Goal: Task Accomplishment & Management: Use online tool/utility

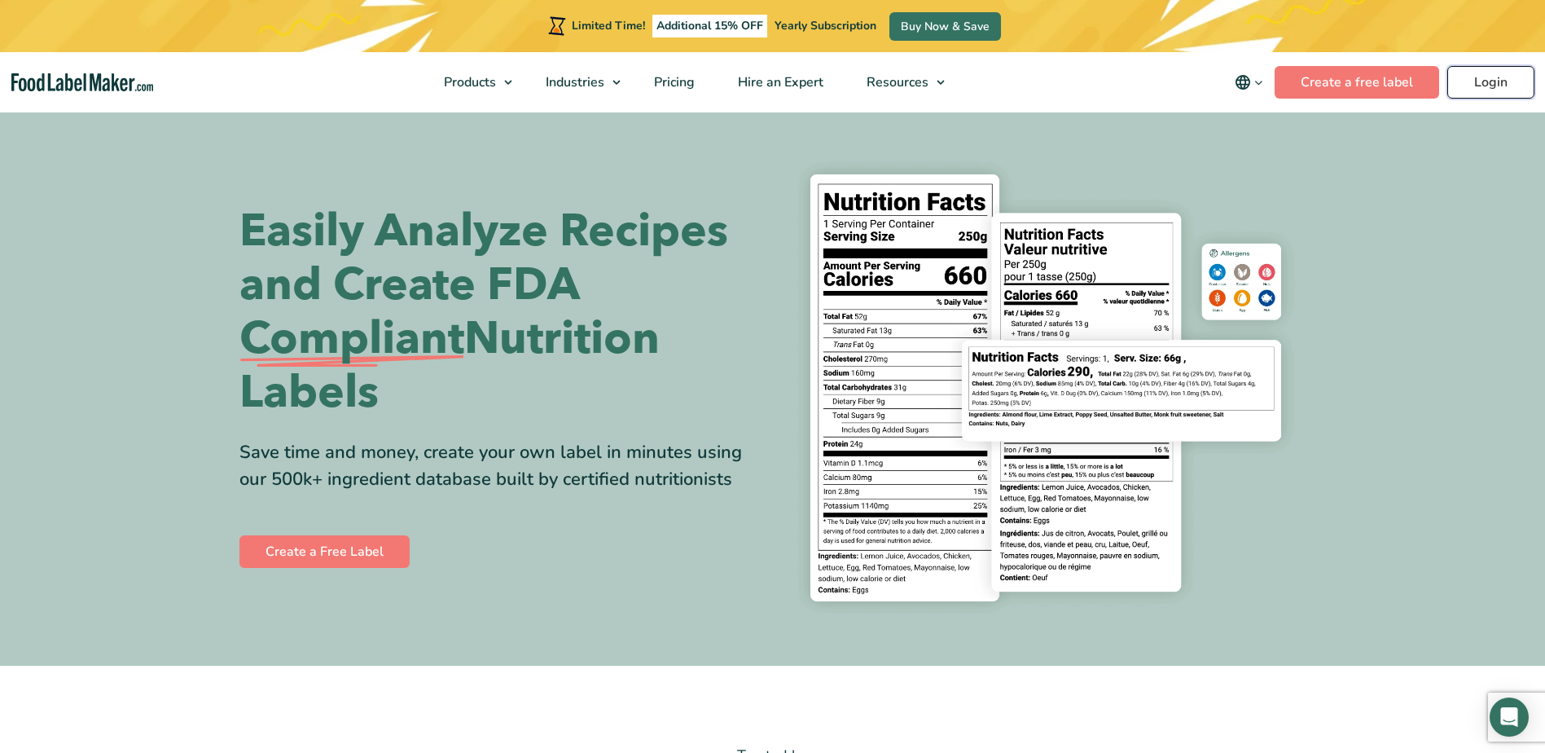
click at [1475, 85] on link "Login" at bounding box center [1490, 82] width 87 height 33
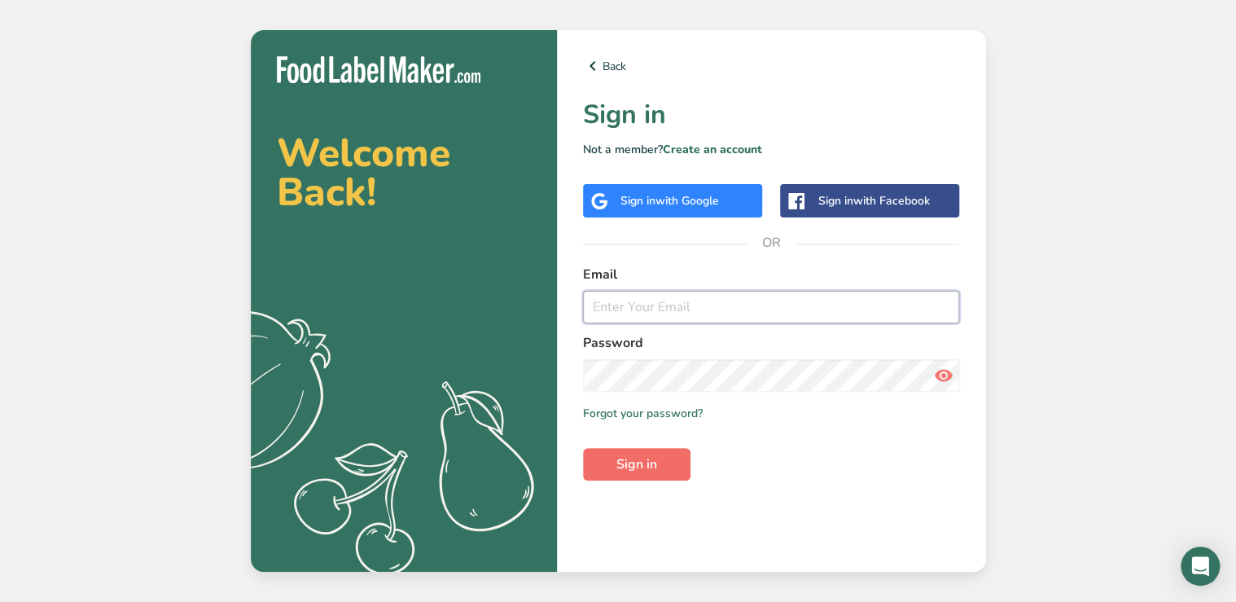
type input "[EMAIL_ADDRESS][DOMAIN_NAME]"
click at [625, 469] on span "Sign in" at bounding box center [637, 464] width 41 height 20
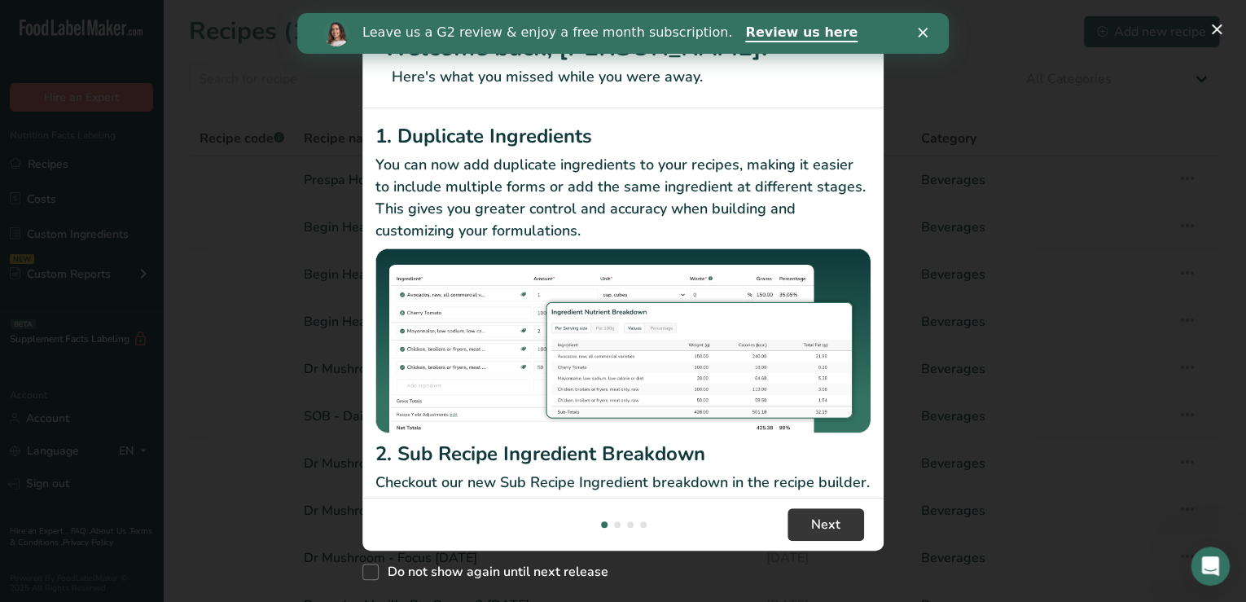
click at [925, 26] on div "Leave us a G2 review & enjoy a free month subscription. Review us here" at bounding box center [623, 34] width 652 height 28
click at [923, 31] on icon "Close" at bounding box center [923, 33] width 10 height 10
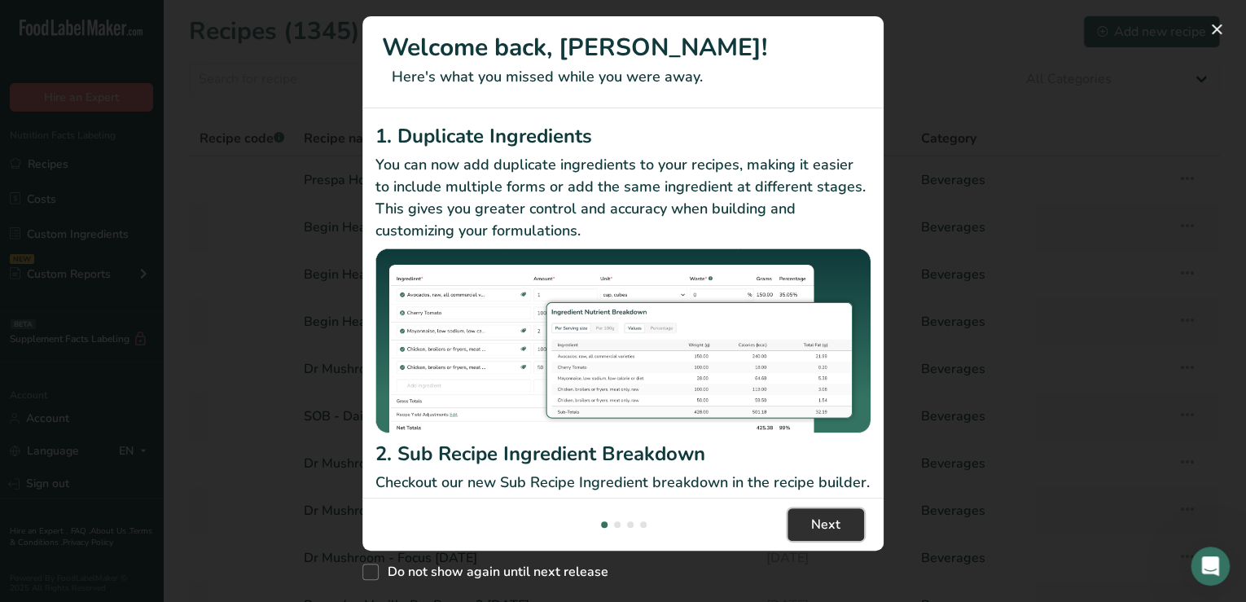
click at [802, 514] on button "Next" at bounding box center [826, 524] width 77 height 33
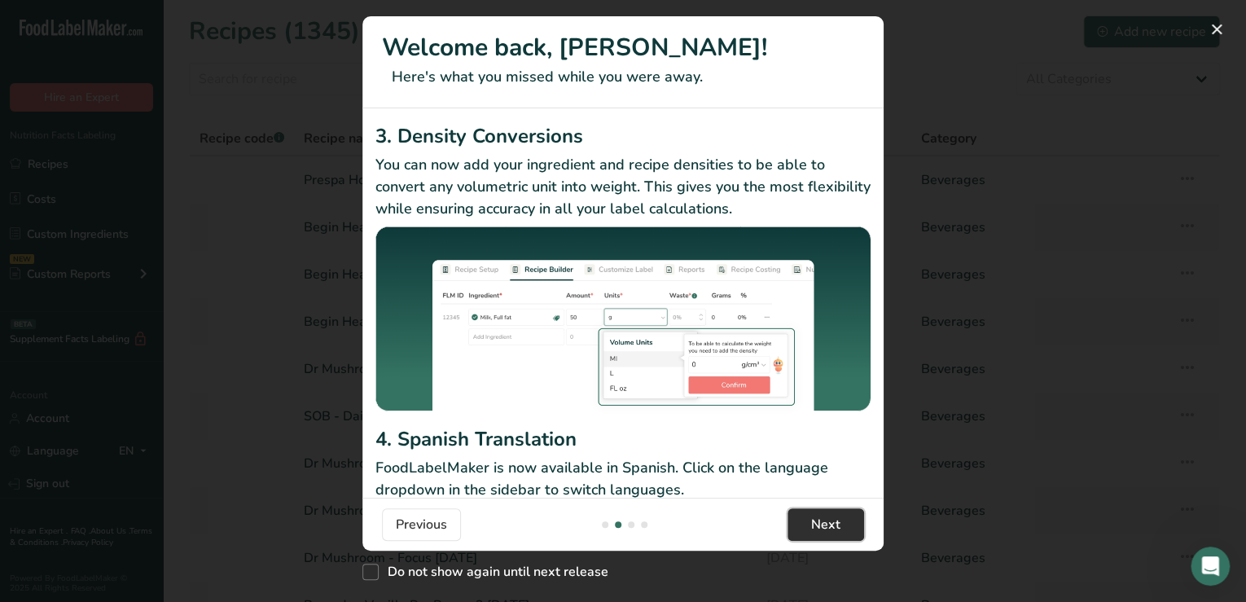
click at [814, 530] on span "Next" at bounding box center [825, 525] width 29 height 20
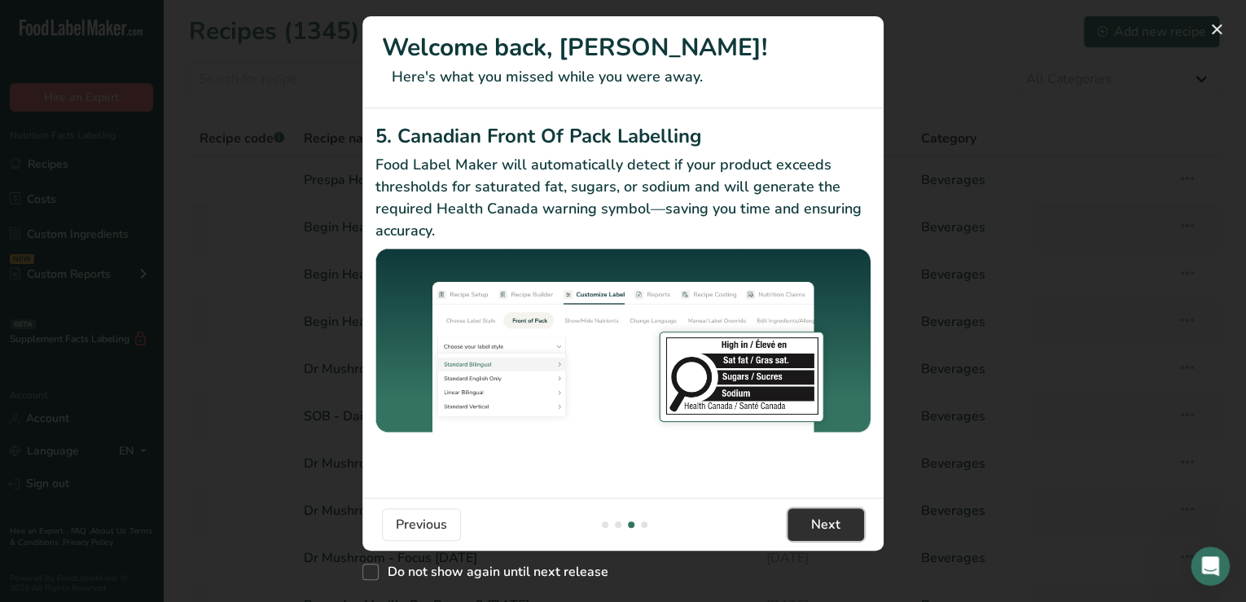
click at [813, 530] on span "Next" at bounding box center [825, 525] width 29 height 20
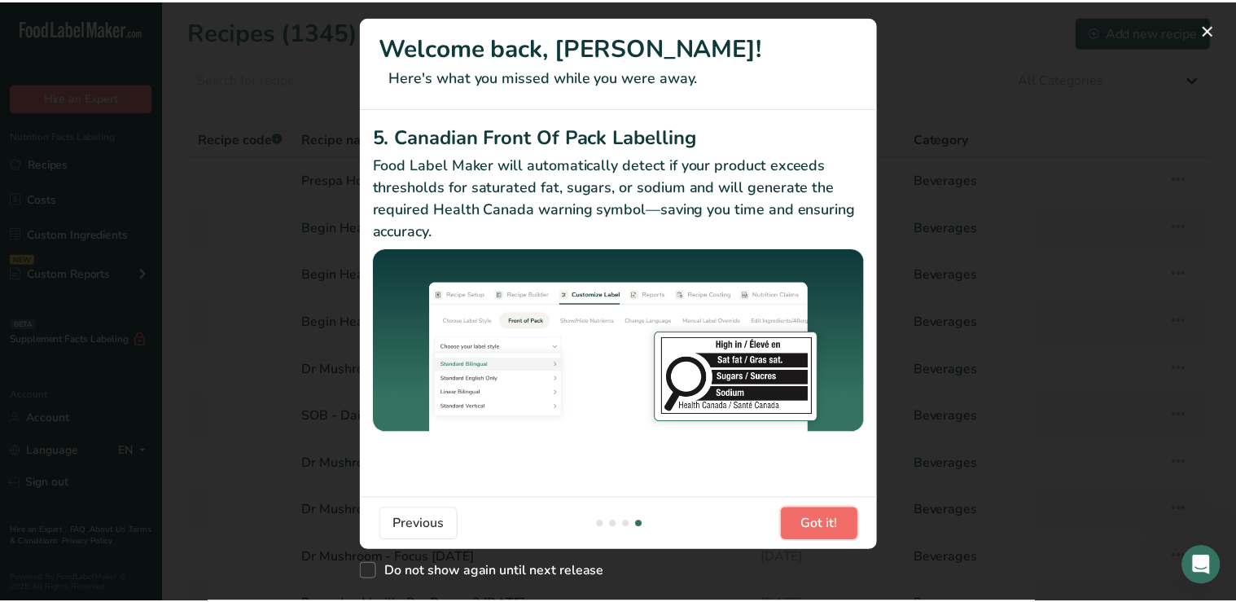
scroll to position [0, 1564]
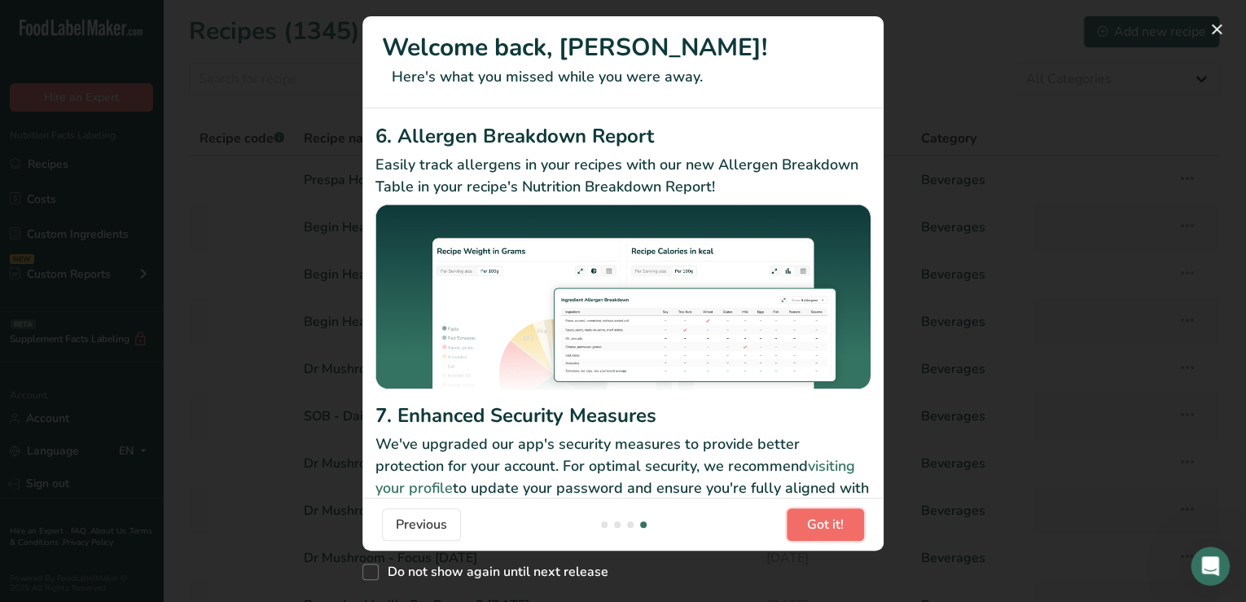
click at [812, 529] on span "Got it!" at bounding box center [825, 525] width 37 height 20
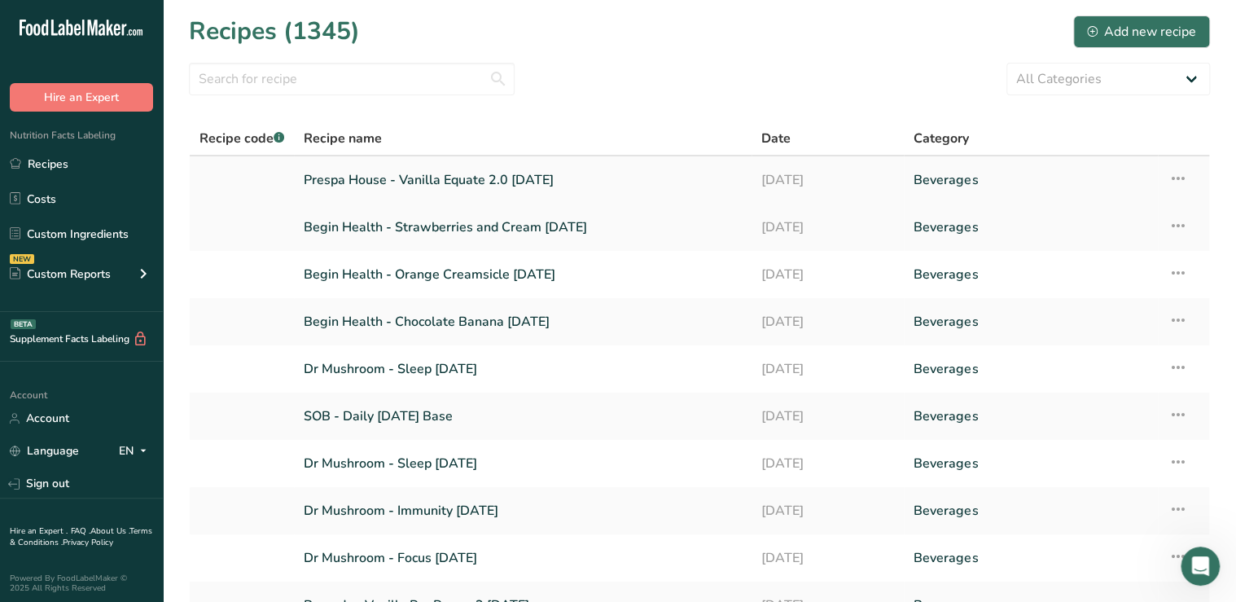
click at [417, 182] on link "Prespa House - Vanilla Equate 2.0 [DATE]" at bounding box center [523, 180] width 438 height 34
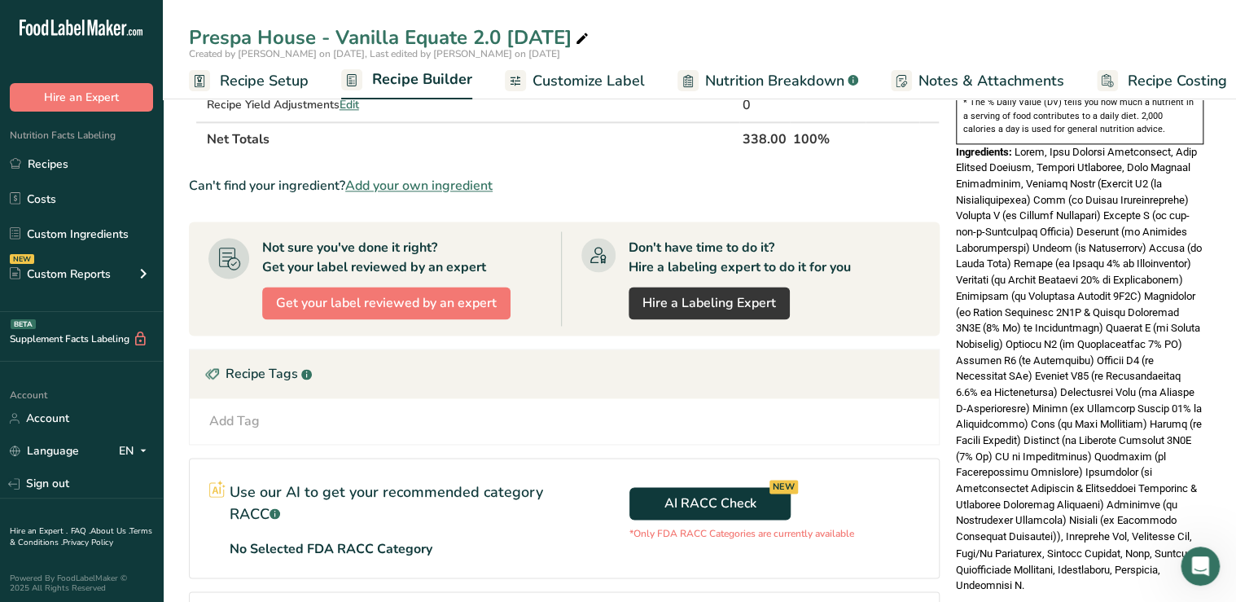
scroll to position [1229, 0]
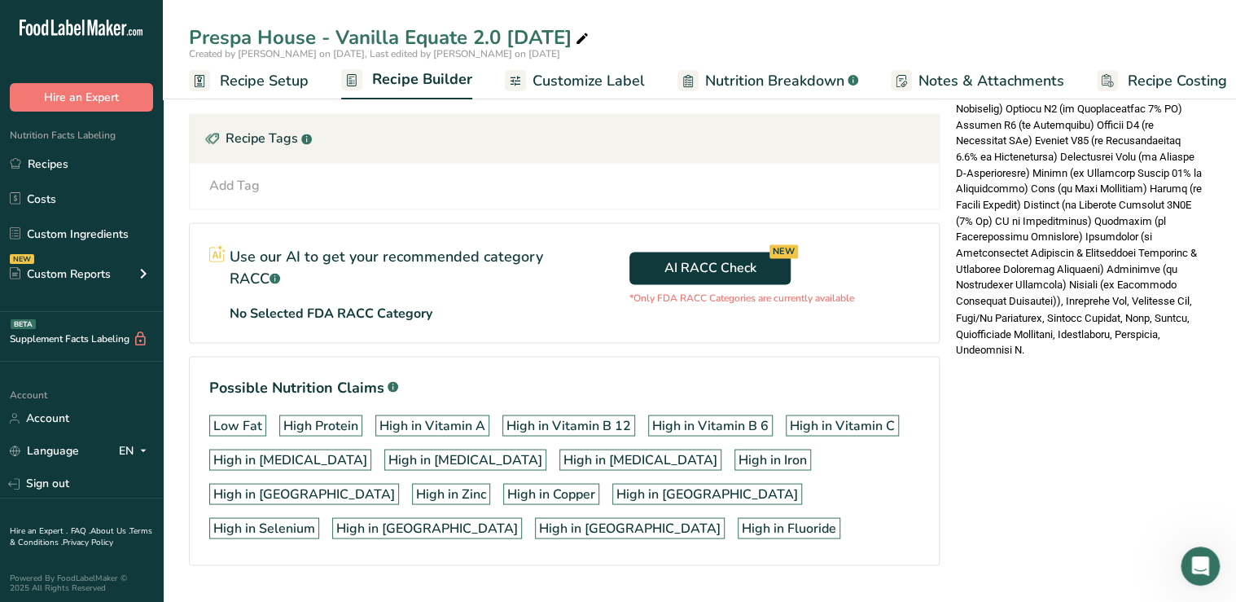
click at [1076, 319] on span at bounding box center [1079, 132] width 246 height 445
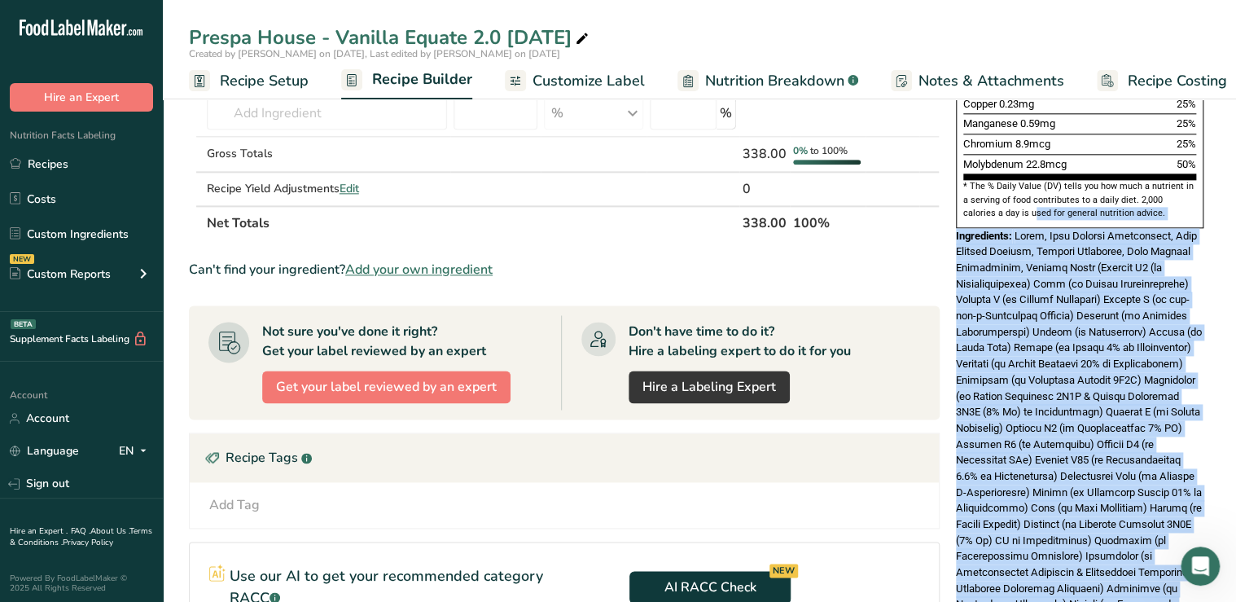
scroll to position [903, 0]
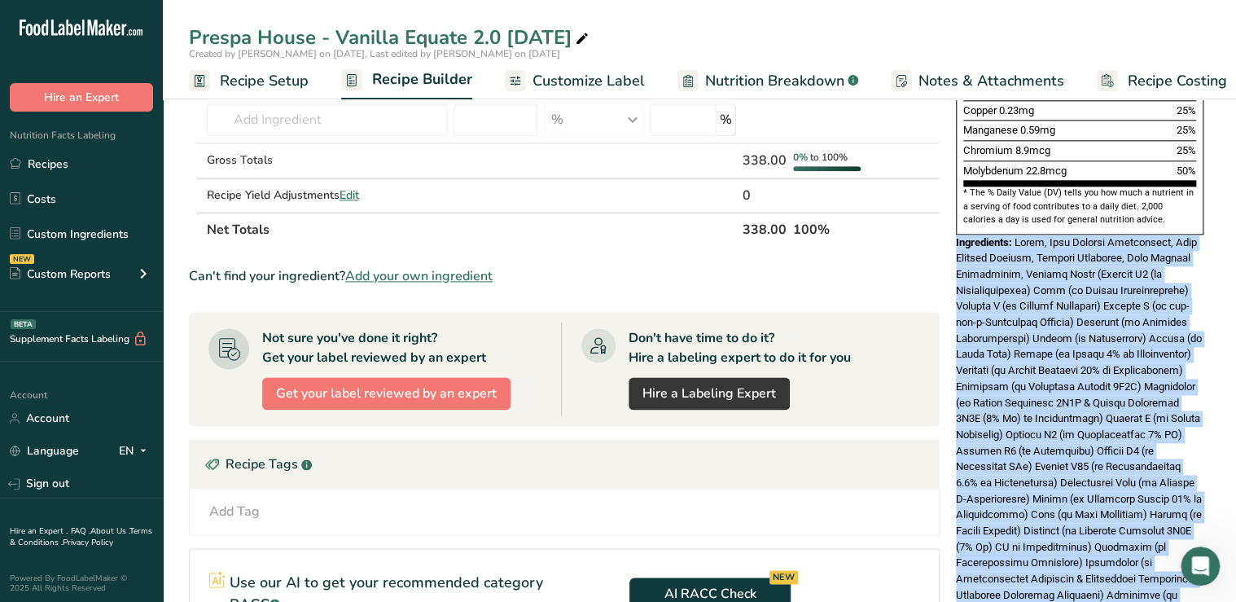
drag, startPoint x: 1075, startPoint y: 322, endPoint x: 957, endPoint y: 197, distance: 171.7
click at [957, 235] on div "Ingredients:" at bounding box center [1080, 459] width 248 height 449
drag, startPoint x: 957, startPoint y: 197, endPoint x: 973, endPoint y: 215, distance: 24.2
copy div "Loremipsumd: Sitam, Cons Adipisc Elitseddoei, Temp Incidid Utlabor, Etdolor Mag…"
click at [994, 396] on span at bounding box center [1079, 458] width 246 height 445
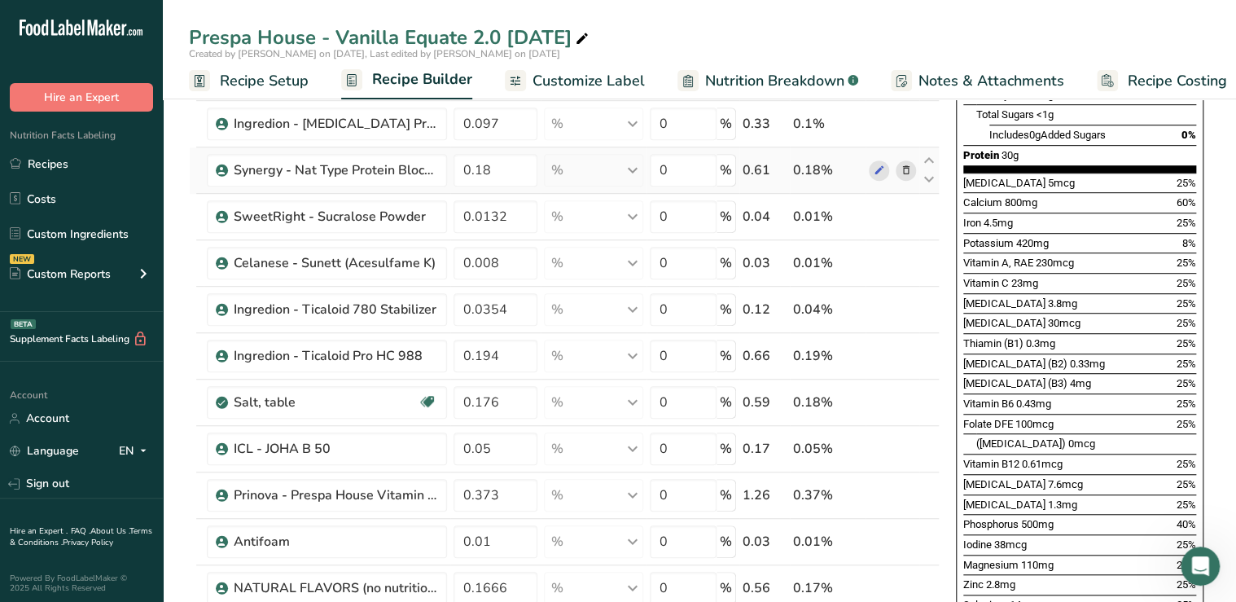
scroll to position [387, 0]
